Goal: Information Seeking & Learning: Check status

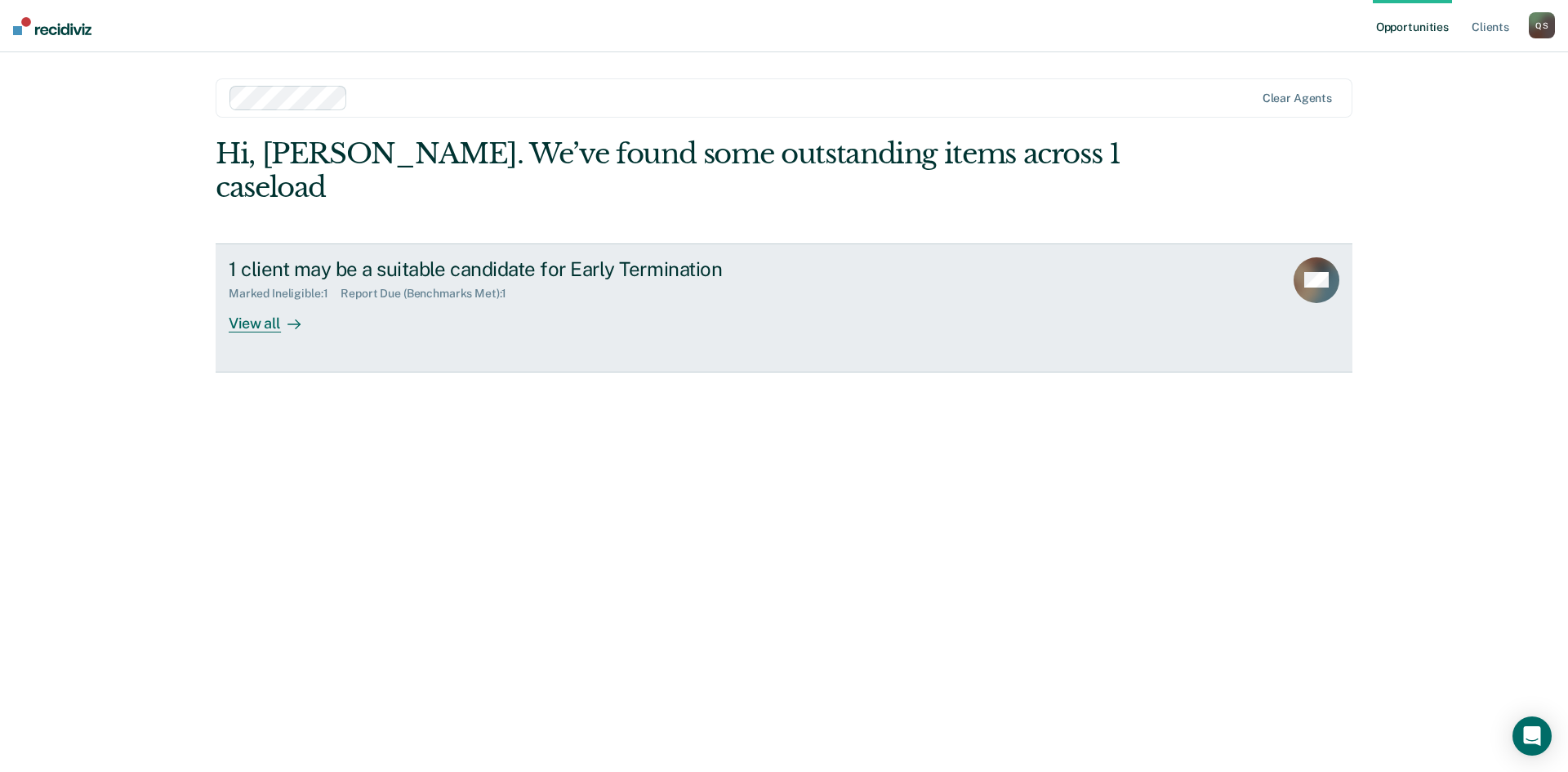
click at [233, 301] on div "View all" at bounding box center [274, 317] width 91 height 32
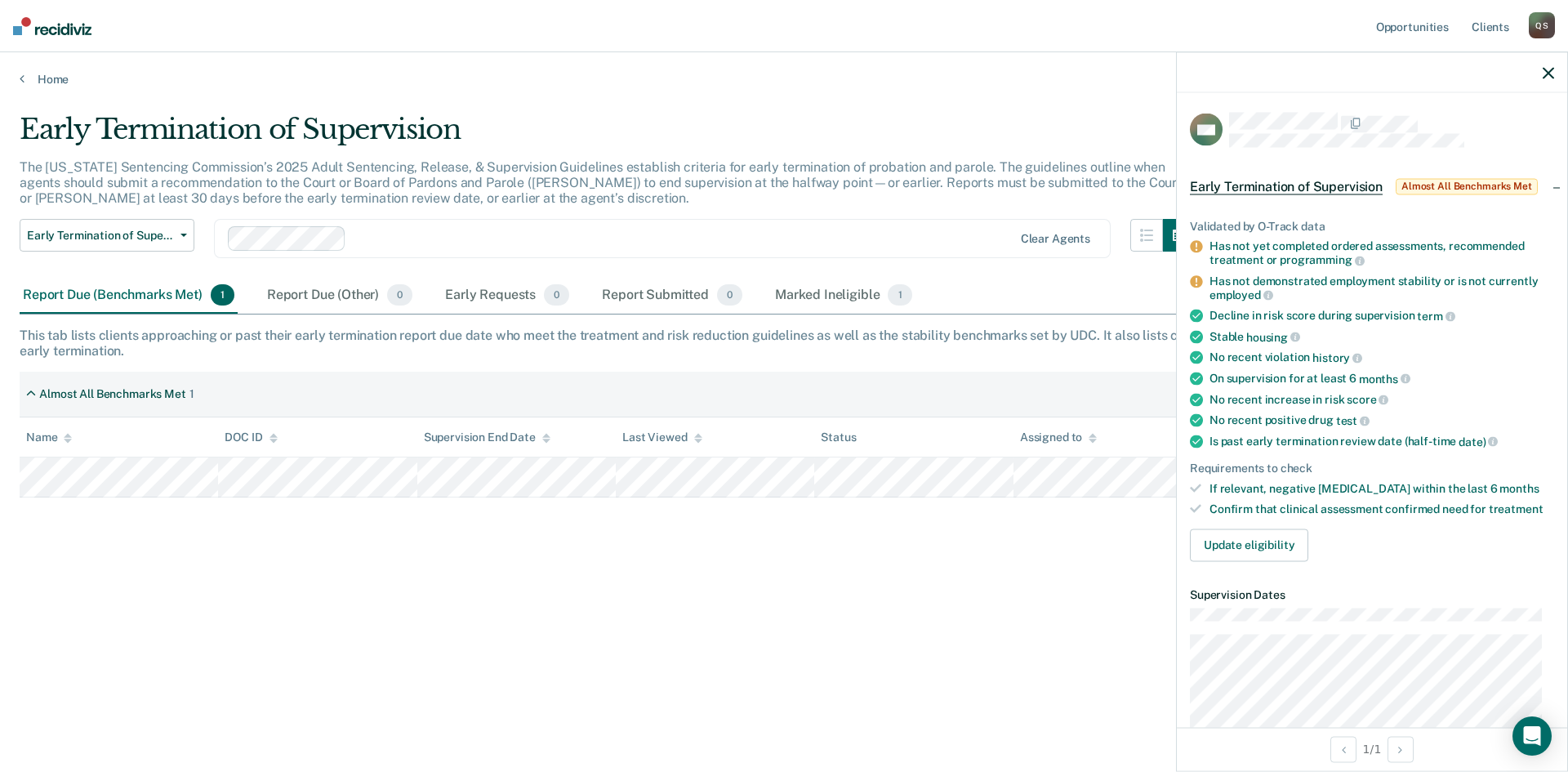
click at [1549, 69] on icon "button" at bounding box center [1549, 73] width 11 height 11
